Goal: Task Accomplishment & Management: Use online tool/utility

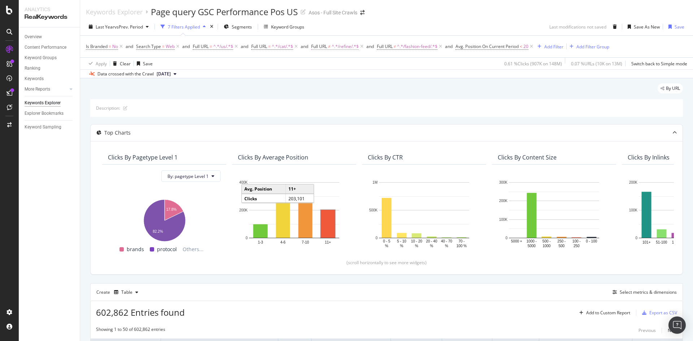
click at [345, 47] on span "^.*/refine/.*$" at bounding box center [345, 46] width 27 height 10
click at [349, 67] on div "Doesn't contain" at bounding box center [358, 64] width 79 height 12
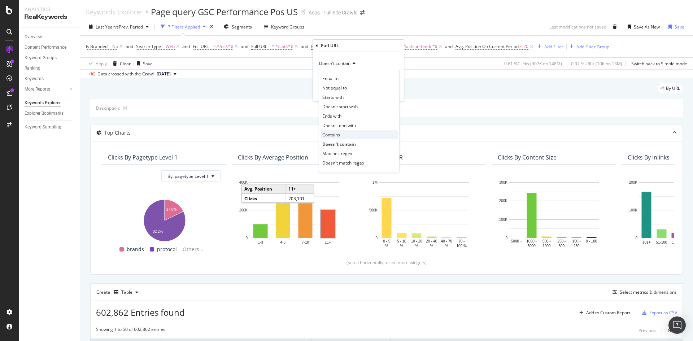
click at [352, 136] on div "Contains" at bounding box center [358, 134] width 77 height 9
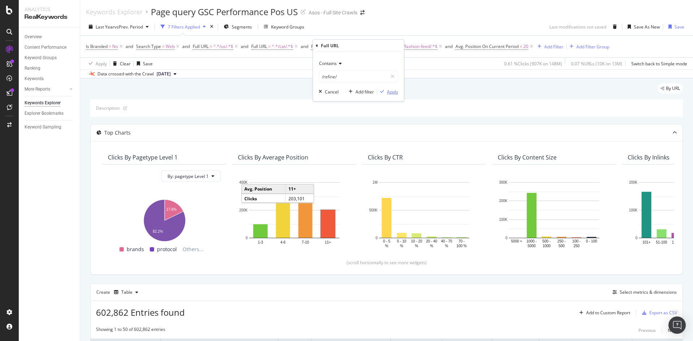
click at [393, 91] on div "Apply" at bounding box center [392, 92] width 11 height 6
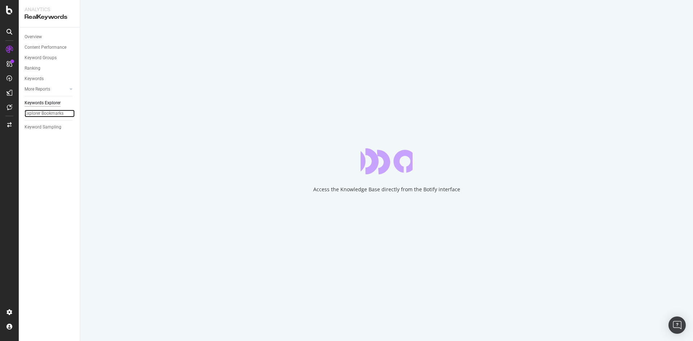
click at [43, 112] on div "Explorer Bookmarks" at bounding box center [44, 114] width 39 height 8
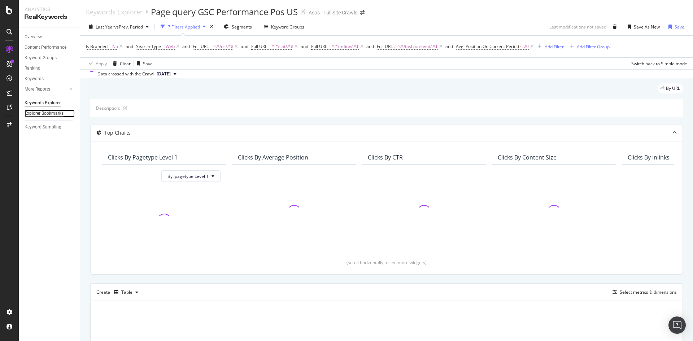
click at [26, 114] on div "Explorer Bookmarks" at bounding box center [44, 114] width 39 height 8
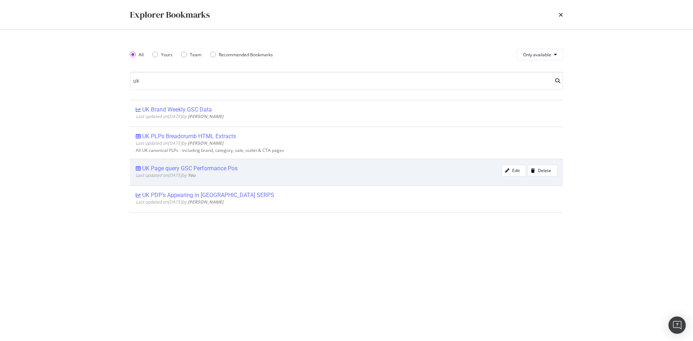
type input "uk"
click at [225, 168] on div "UK Page query GSC Performance Pos" at bounding box center [189, 168] width 95 height 7
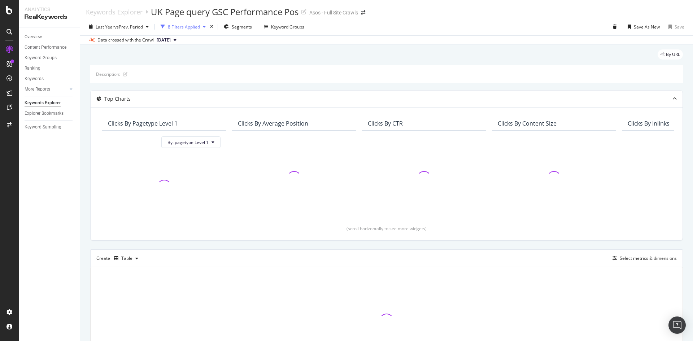
click at [183, 24] on div "8 Filters Applied" at bounding box center [184, 27] width 32 height 6
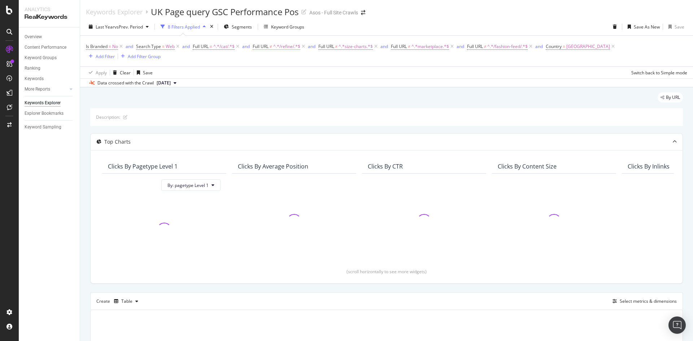
click at [280, 48] on span "^.*/refine/.*$" at bounding box center [286, 46] width 27 height 10
click at [284, 65] on span "Doesn't contain" at bounding box center [275, 63] width 31 height 6
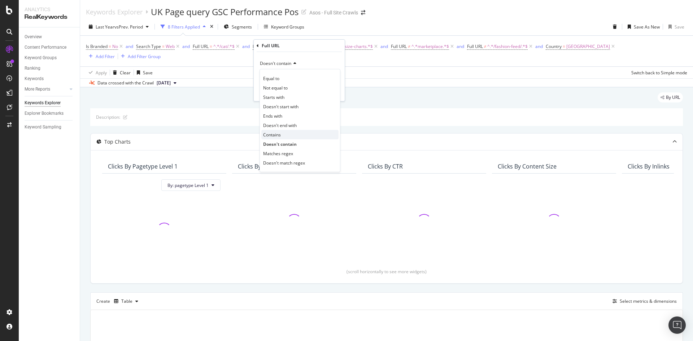
click at [287, 134] on div "Contains" at bounding box center [299, 134] width 77 height 9
click at [336, 92] on div "Apply" at bounding box center [333, 92] width 11 height 6
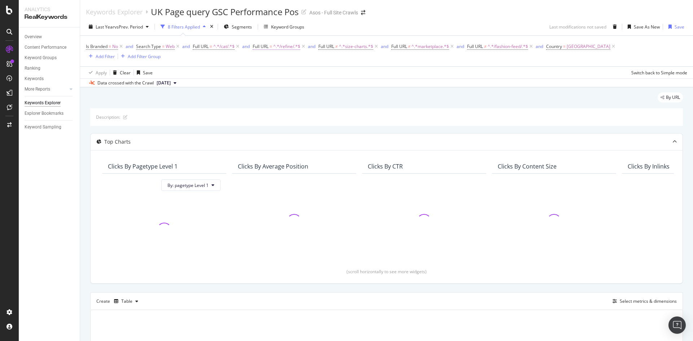
click at [278, 46] on span "^.*/refine/.*$" at bounding box center [286, 46] width 27 height 10
paste input "a-to-z-of-brands"
type input "/a-to-z-of-brands/"
drag, startPoint x: 322, startPoint y: 91, endPoint x: 328, endPoint y: 90, distance: 6.5
click at [328, 90] on div "Apply" at bounding box center [328, 91] width 21 height 6
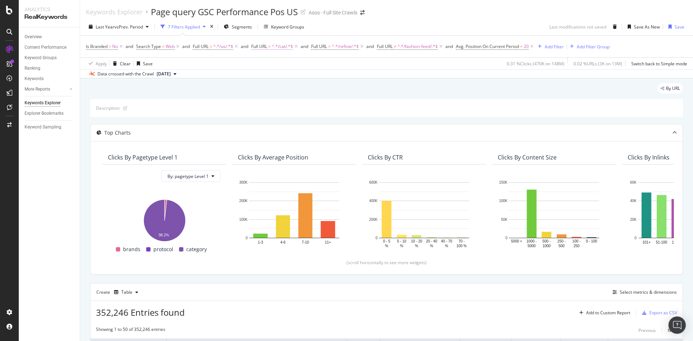
click at [279, 48] on span "^.*/cat/.*$" at bounding box center [282, 46] width 21 height 10
click at [374, 68] on div "Apply Clear Save 0.31 % Clicks ( 470K on 148M ) 0.02 % URLs ( 3K on 13M ) Switc…" at bounding box center [386, 63] width 613 height 12
click at [337, 44] on span "^.*/refine/.*$" at bounding box center [345, 46] width 27 height 10
click at [454, 74] on div "Data crossed with the Crawl 2025 Oct. 1st" at bounding box center [386, 73] width 613 height 9
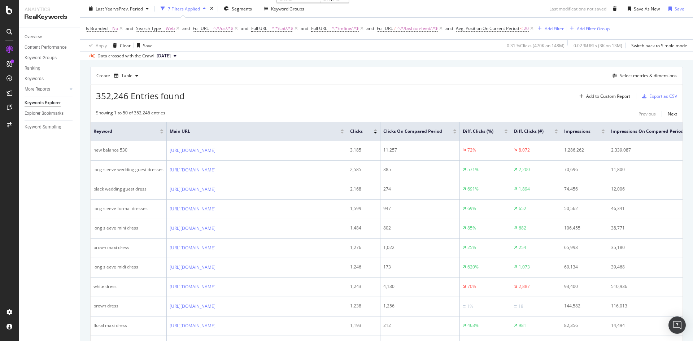
click at [655, 90] on div "Add to Custom Report Export as CSV" at bounding box center [626, 96] width 101 height 12
click at [655, 94] on div "Export as CSV" at bounding box center [663, 96] width 28 height 6
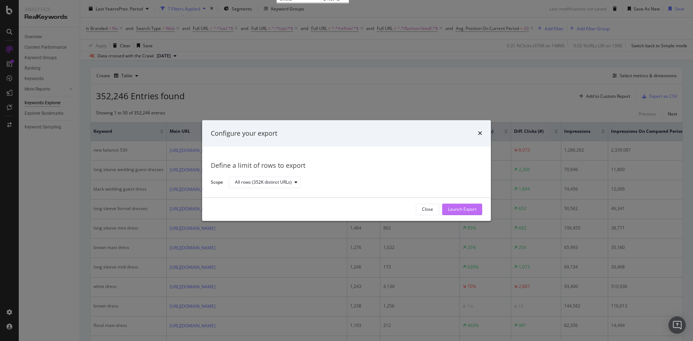
click at [465, 212] on div "Launch Export" at bounding box center [462, 209] width 29 height 6
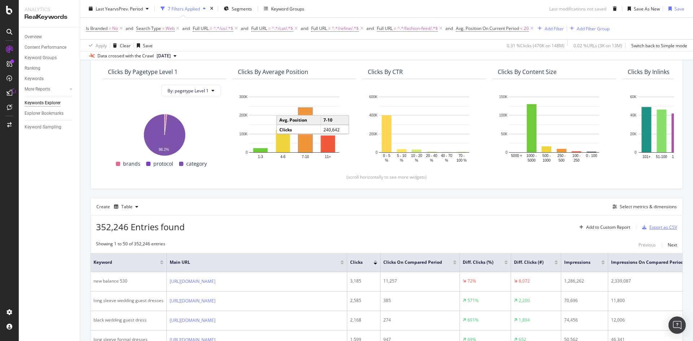
scroll to position [0, 0]
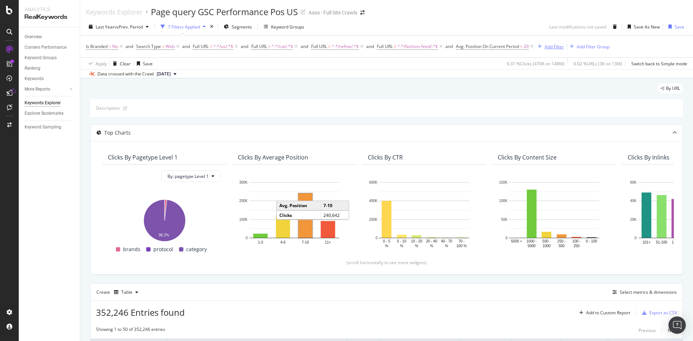
click at [547, 44] on div "Add Filter" at bounding box center [554, 47] width 19 height 6
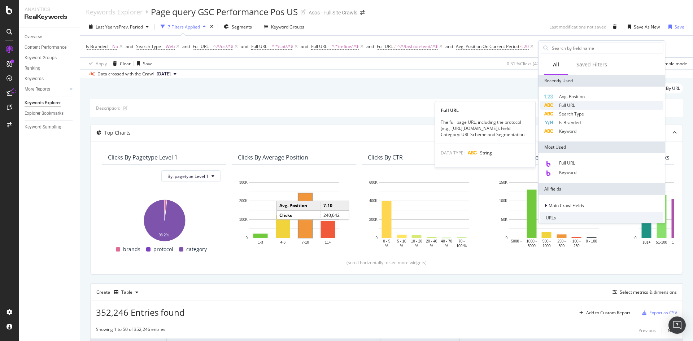
click at [582, 107] on div "Full URL" at bounding box center [601, 105] width 123 height 9
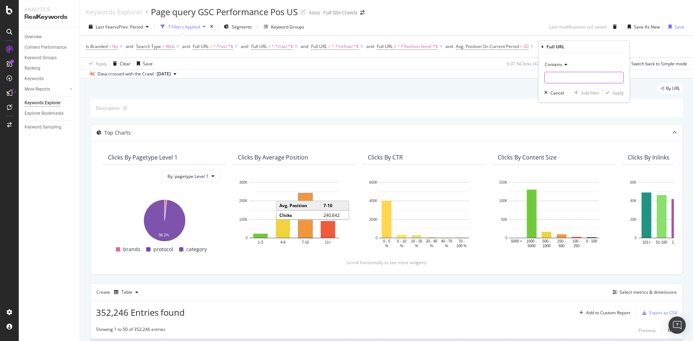
click at [555, 76] on input "text" at bounding box center [584, 78] width 79 height 12
type input "base_colour"
click at [612, 90] on div "Apply" at bounding box center [617, 93] width 11 height 6
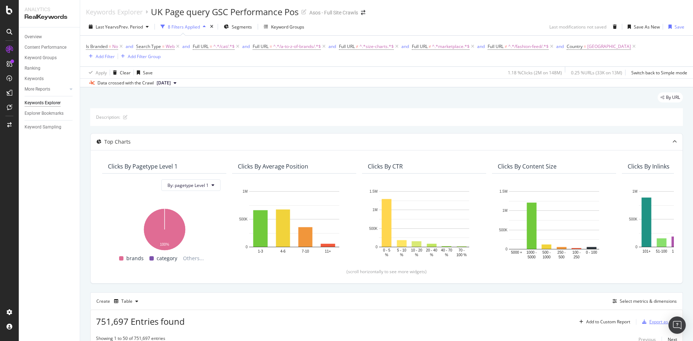
click at [659, 323] on div "Export as CSV" at bounding box center [663, 322] width 28 height 6
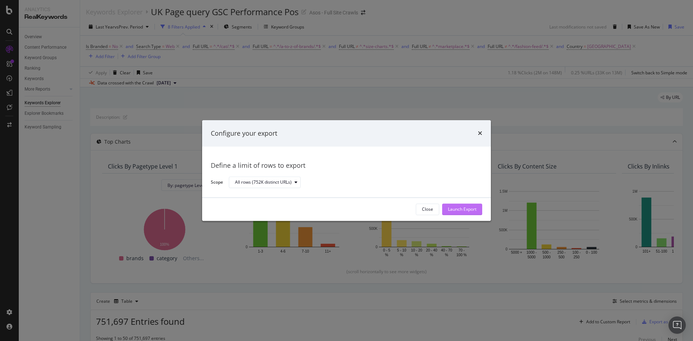
click at [453, 209] on div "Launch Export" at bounding box center [462, 209] width 29 height 6
